Goal: Task Accomplishment & Management: Use online tool/utility

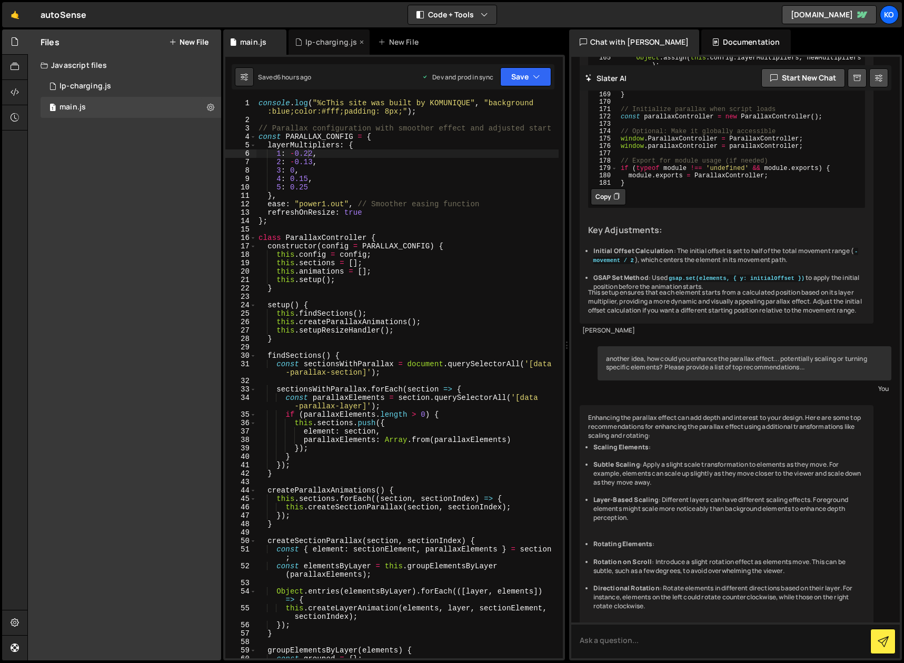
click at [321, 42] on div "lp-charging.js" at bounding box center [331, 42] width 52 height 11
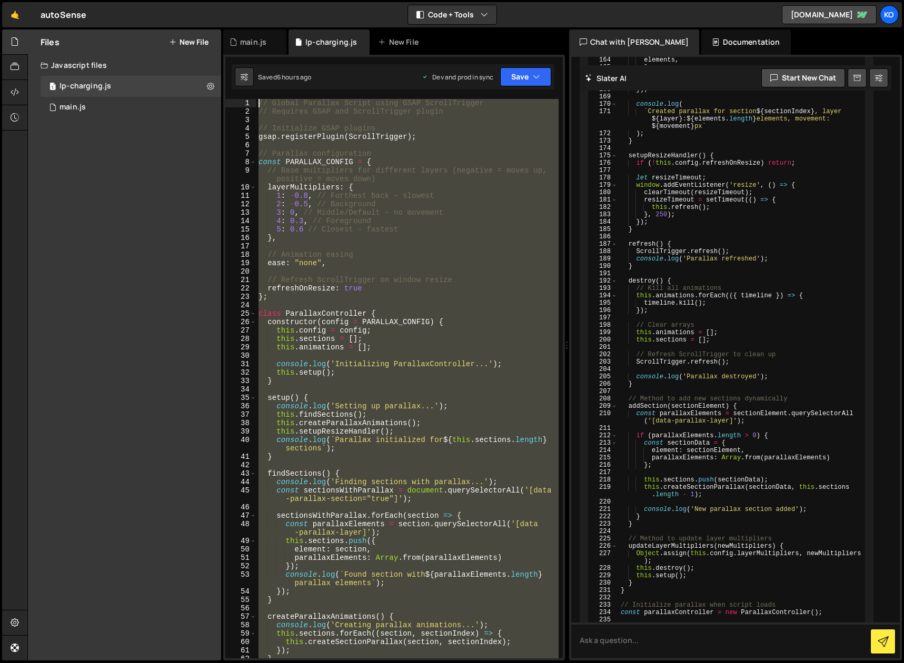
drag, startPoint x: 305, startPoint y: 452, endPoint x: 254, endPoint y: 96, distance: 358.9
click at [254, 96] on div "1 Type cmd + s to save your Javascript file. הההההההההההההההההההההההההההההההההה…" at bounding box center [394, 358] width 342 height 606
type textarea "// Global Parallax Script using GSAP ScrollTrigger // Requires GSAP and ScrollT…"
click at [249, 42] on div "main.js" at bounding box center [253, 42] width 26 height 11
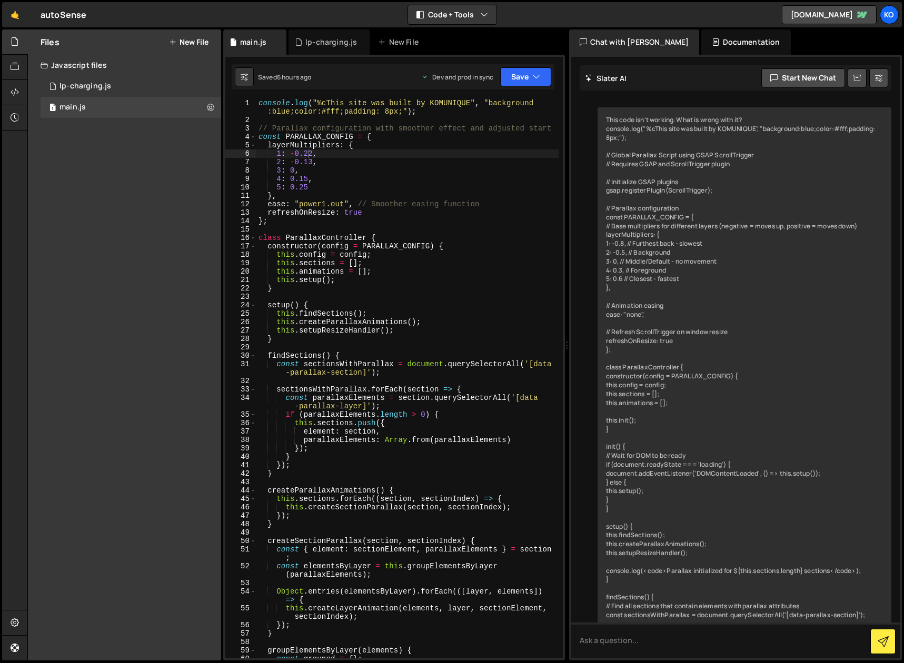
scroll to position [5106, 0]
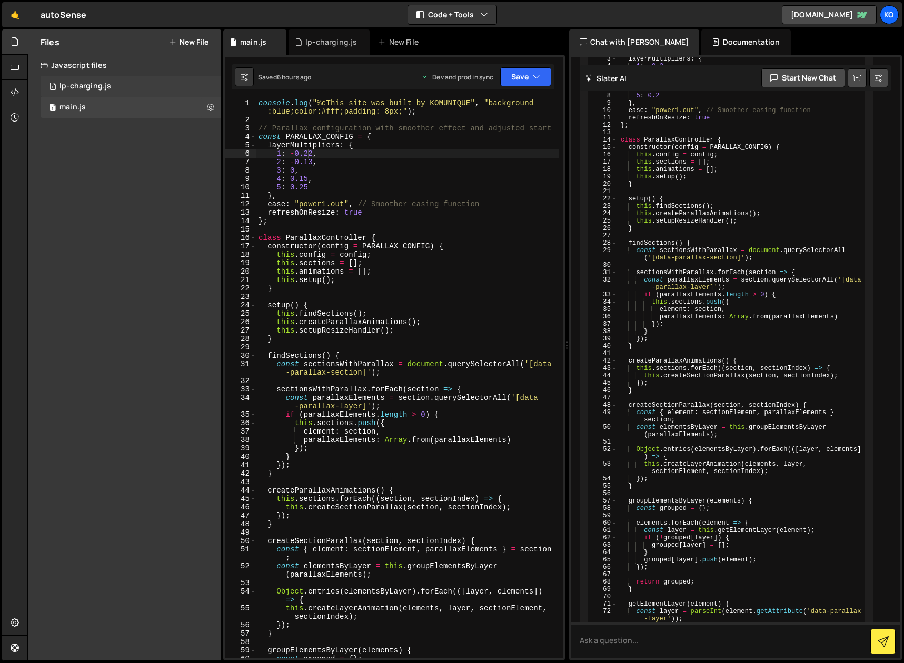
click at [143, 83] on div "1 lp-charging.js 0" at bounding box center [131, 86] width 181 height 21
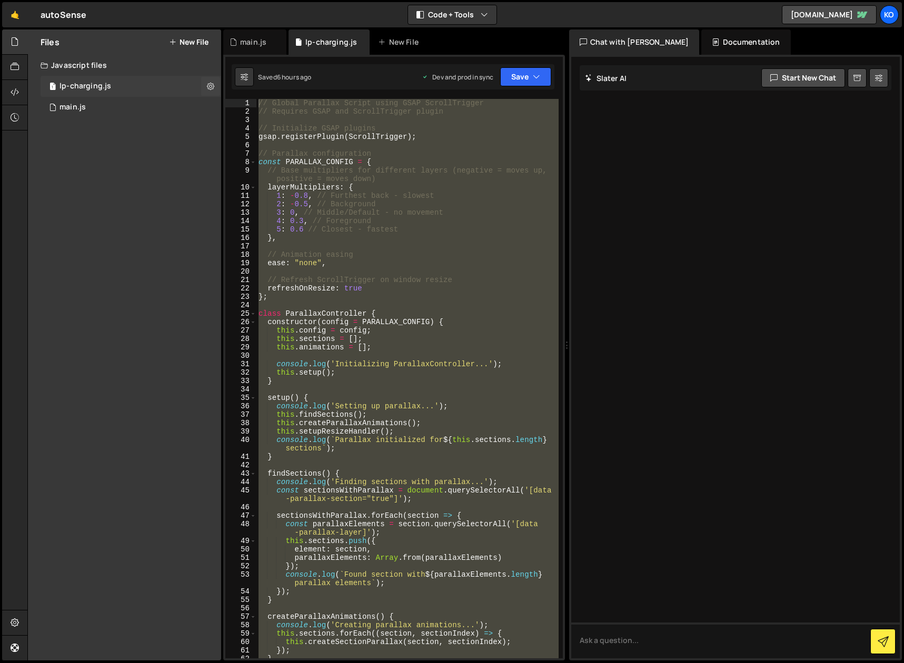
scroll to position [0, 0]
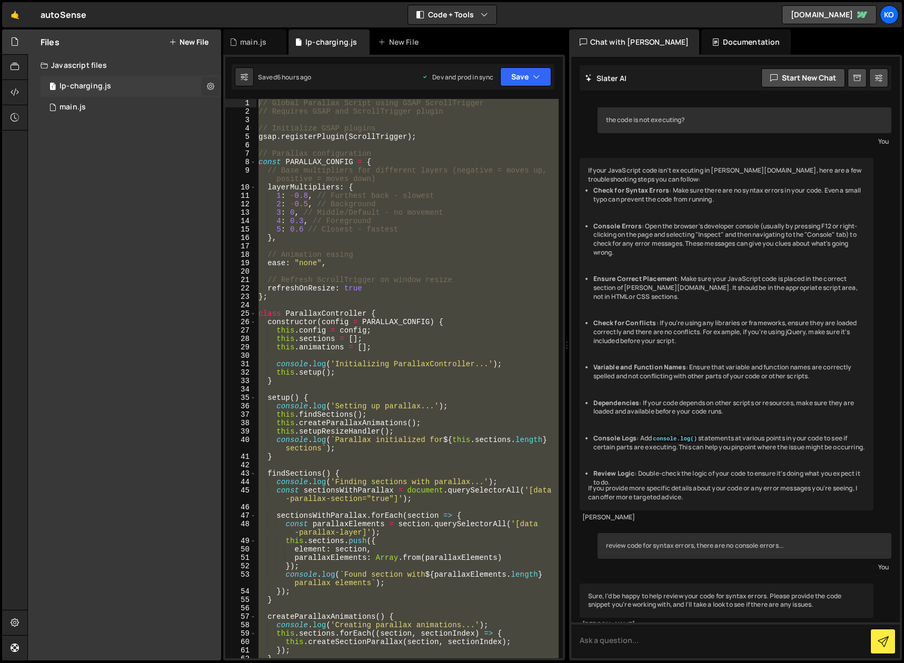
click at [212, 86] on icon at bounding box center [210, 86] width 7 height 10
type input "lp-charging"
radio input "true"
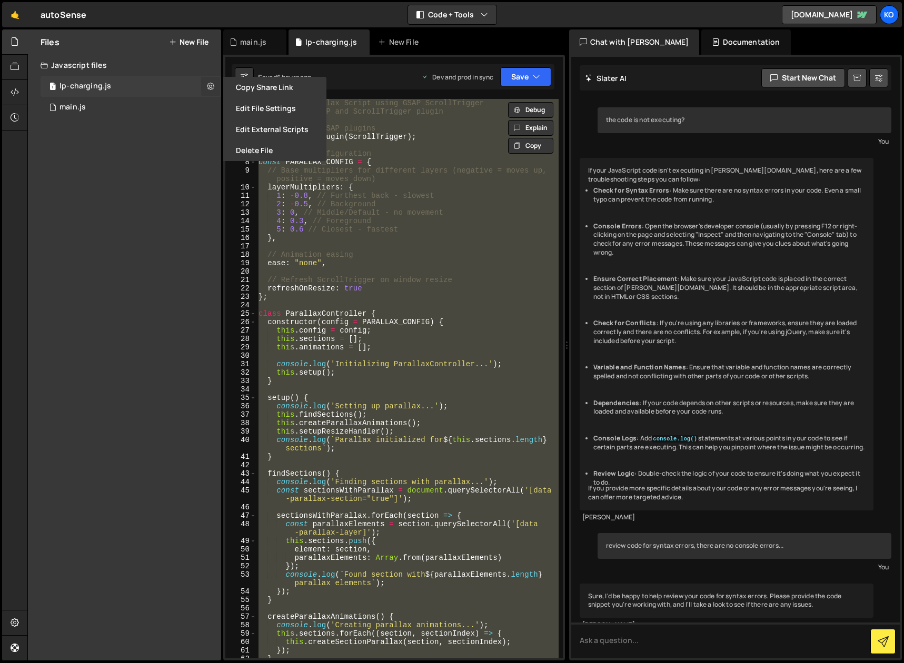
scroll to position [5002, 0]
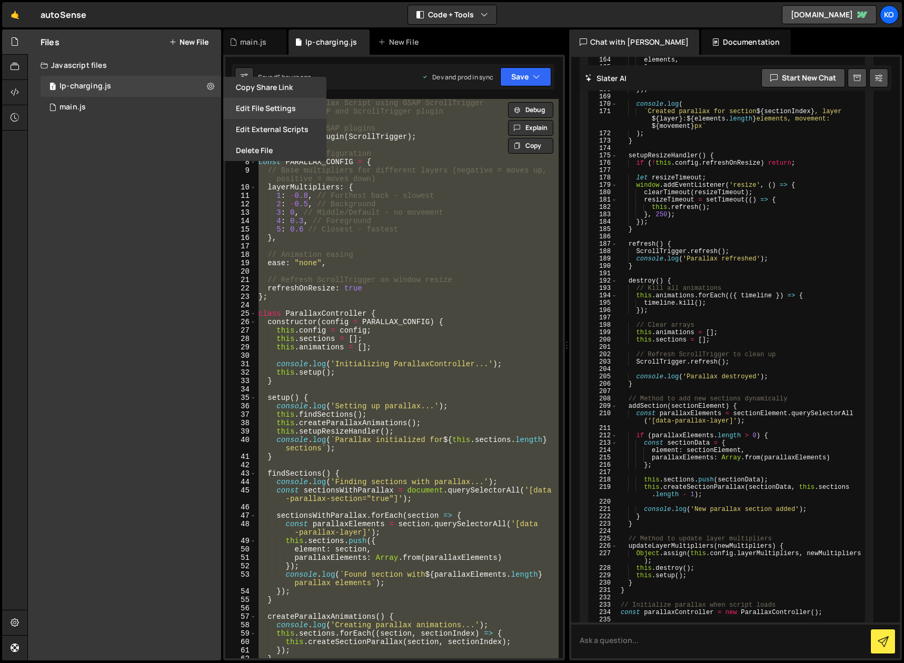
click at [255, 110] on button "Edit File Settings" at bounding box center [274, 108] width 103 height 21
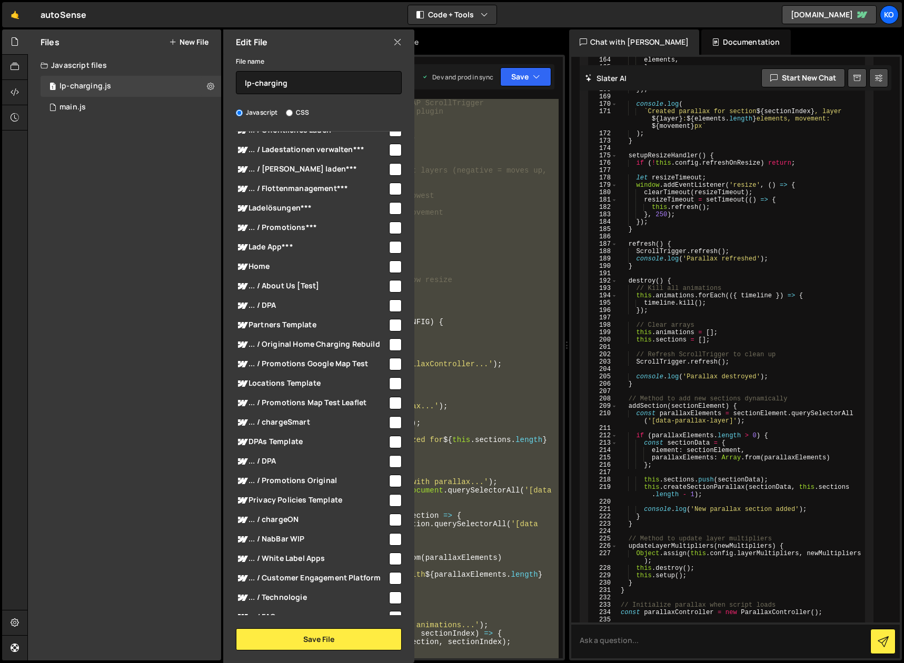
scroll to position [0, 0]
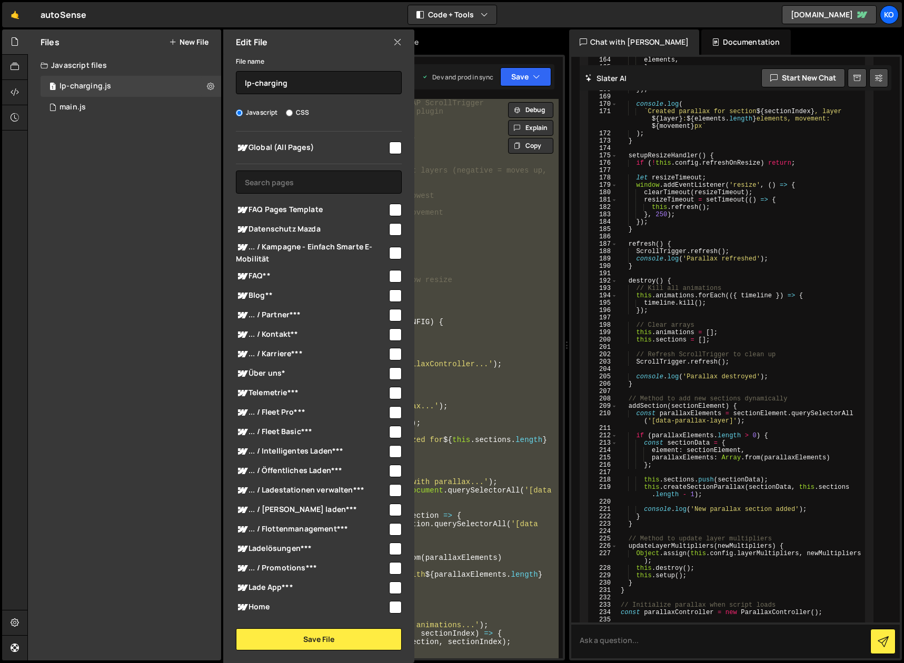
click at [397, 44] on icon at bounding box center [397, 42] width 8 height 12
